Goal: Subscribe to service/newsletter

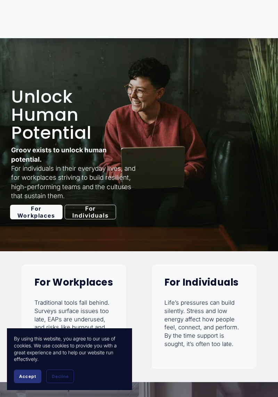
click at [92, 217] on div "[PERSON_NAME] Insider... Subscribe for free to get our latest events, blogs and…" at bounding box center [139, 199] width 222 height 202
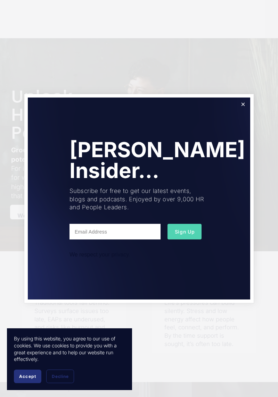
click at [81, 231] on input "text" at bounding box center [114, 232] width 91 height 16
type input "Sbethwaite@"
type input "S"
type input "[EMAIL_ADDRESS]"
click at [184, 234] on span "Sign Up" at bounding box center [185, 232] width 20 height 6
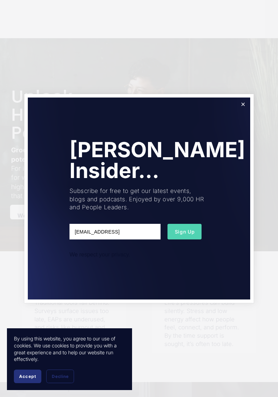
click at [188, 233] on span "Sign Up" at bounding box center [185, 232] width 20 height 6
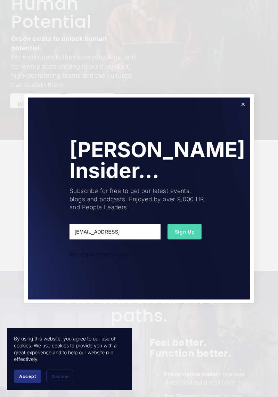
scroll to position [95, 0]
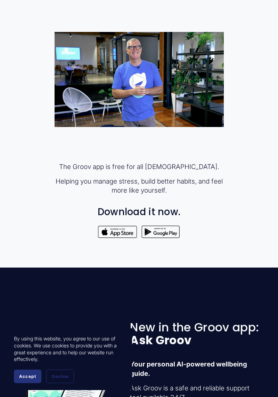
scroll to position [349, 0]
